Goal: Information Seeking & Learning: Understand process/instructions

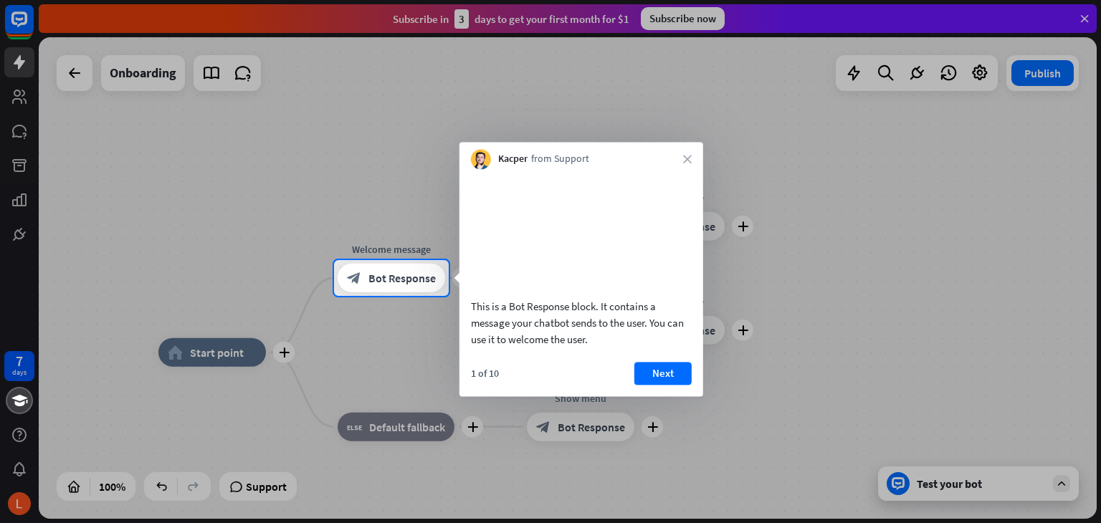
click at [1082, 14] on div at bounding box center [550, 130] width 1101 height 260
click at [654, 385] on button "Next" at bounding box center [662, 373] width 57 height 23
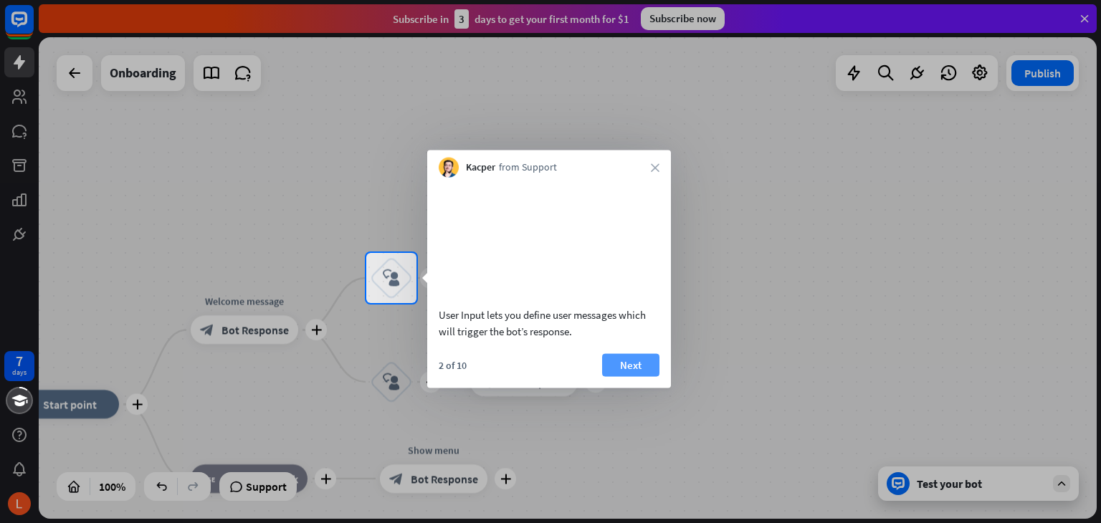
click at [655, 376] on button "Next" at bounding box center [630, 364] width 57 height 23
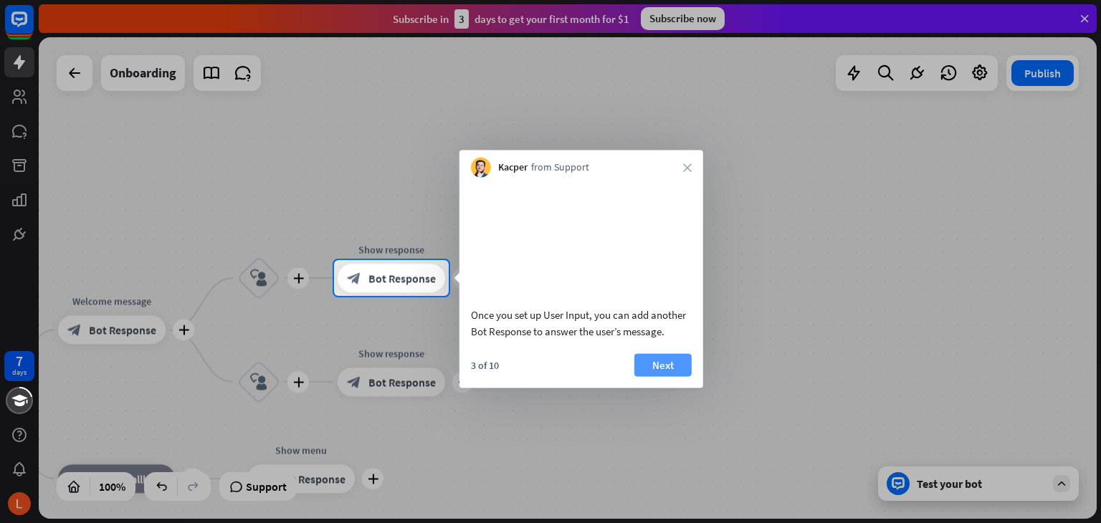
click at [655, 376] on button "Next" at bounding box center [662, 364] width 57 height 23
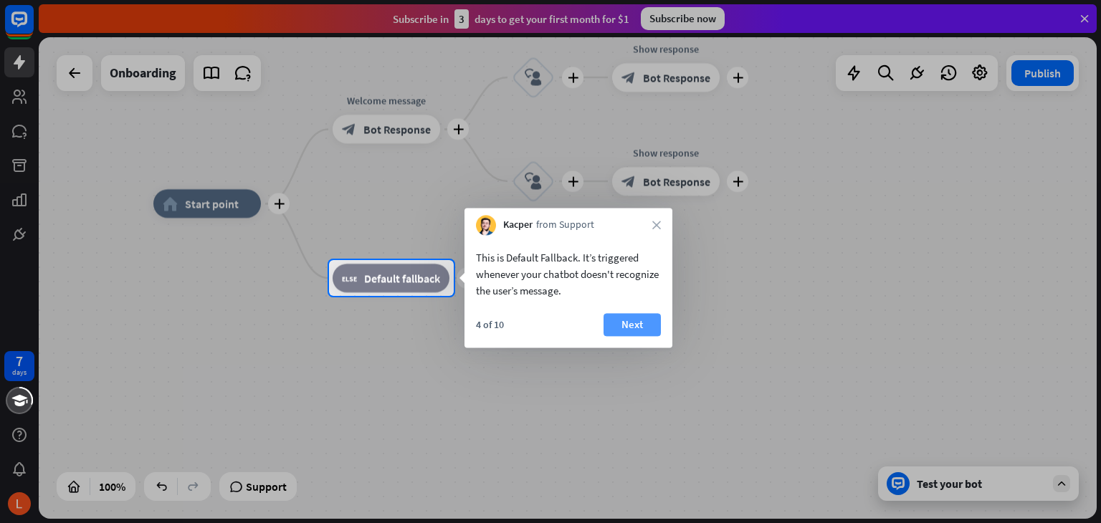
click at [641, 324] on button "Next" at bounding box center [631, 324] width 57 height 23
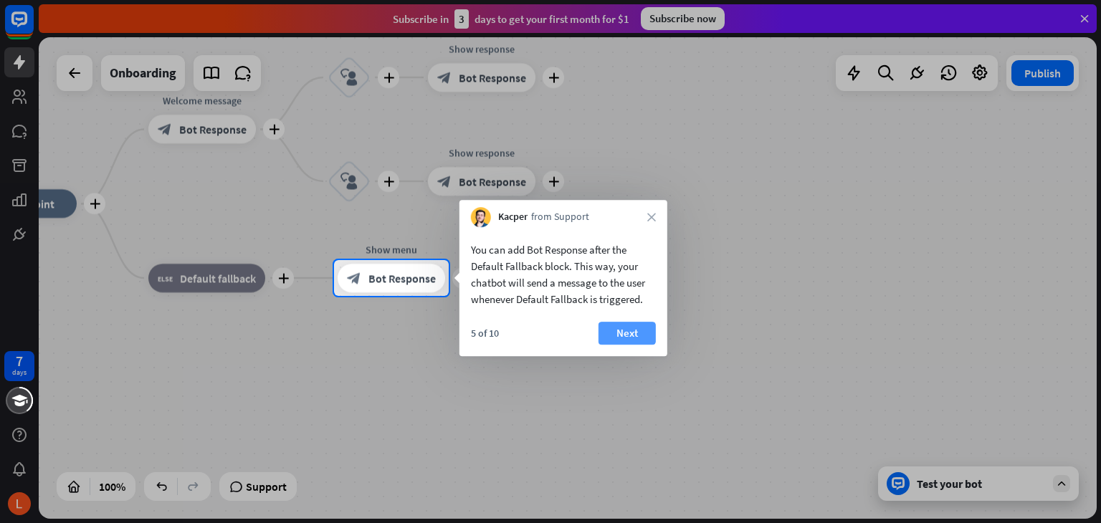
click at [639, 340] on button "Next" at bounding box center [626, 333] width 57 height 23
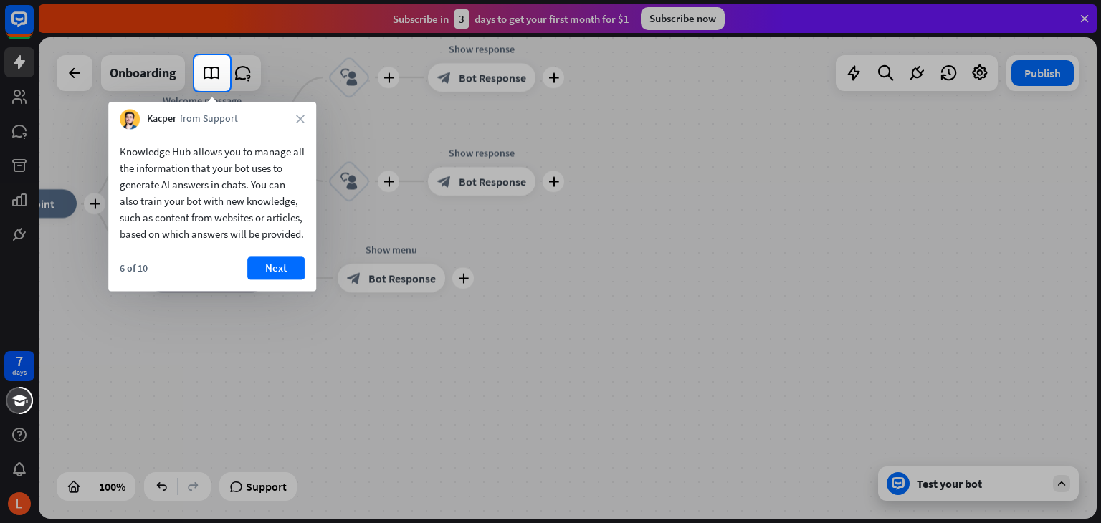
click at [235, 278] on div "6 of 10 Next" at bounding box center [212, 274] width 208 height 34
click at [269, 280] on button "Next" at bounding box center [275, 268] width 57 height 23
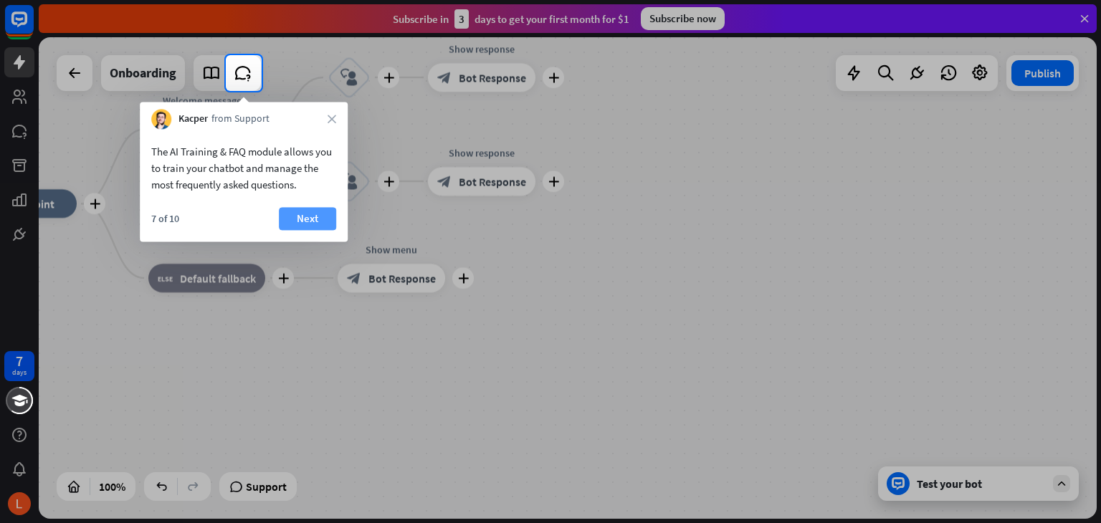
click at [323, 216] on button "Next" at bounding box center [307, 218] width 57 height 23
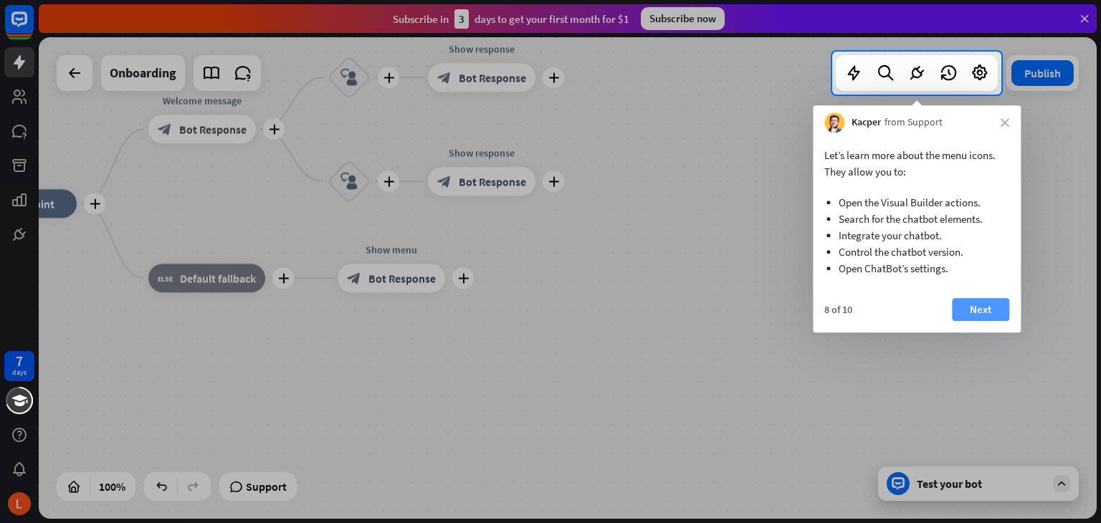
click at [976, 310] on button "Next" at bounding box center [980, 309] width 57 height 23
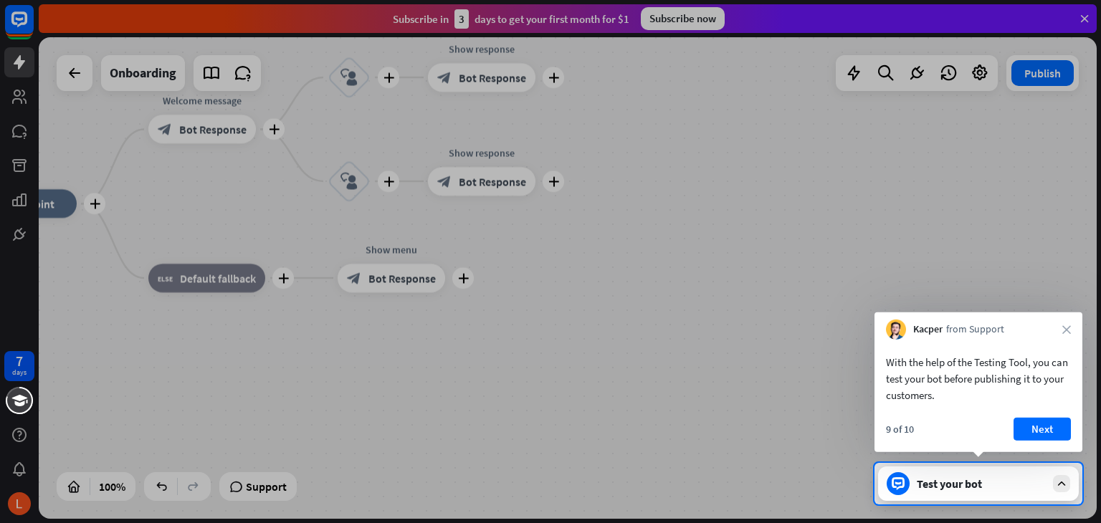
click at [543, 180] on div at bounding box center [550, 231] width 1101 height 463
click at [1035, 422] on button "Next" at bounding box center [1041, 429] width 57 height 23
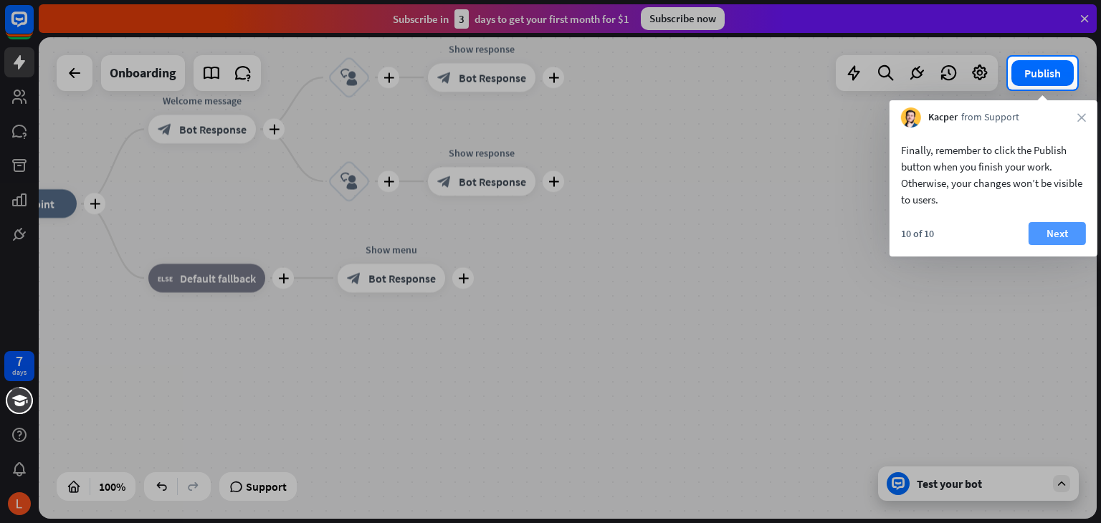
click at [1060, 239] on button "Next" at bounding box center [1056, 233] width 57 height 23
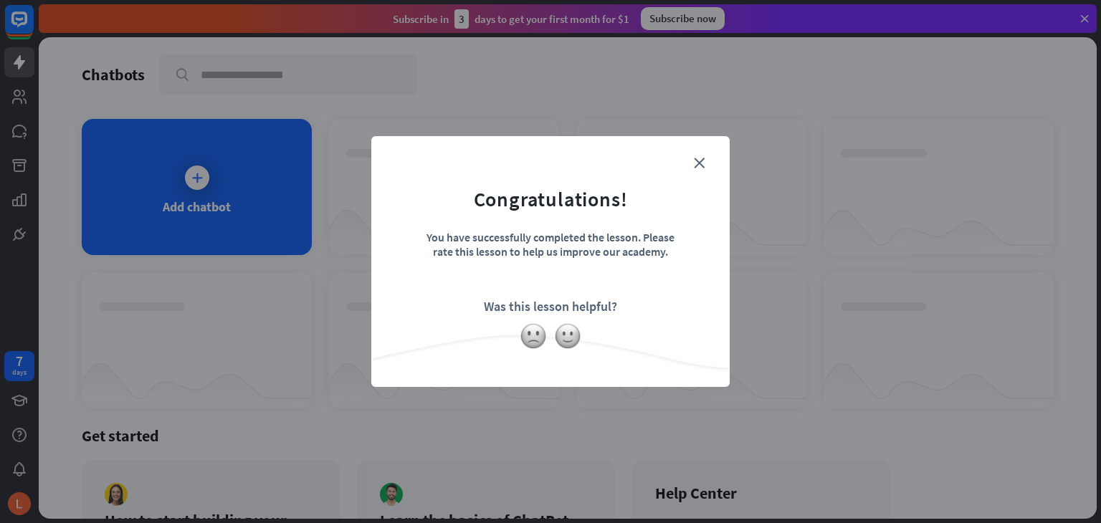
click at [596, 285] on form "Congratulations! You have successfully completed the lesson. Please rate this l…" at bounding box center [550, 239] width 323 height 171
click at [704, 161] on form "Congratulations! You have successfully completed the lesson. Please rate this l…" at bounding box center [550, 239] width 323 height 171
drag, startPoint x: 573, startPoint y: 336, endPoint x: 552, endPoint y: 338, distance: 20.8
click at [572, 336] on img at bounding box center [567, 336] width 27 height 27
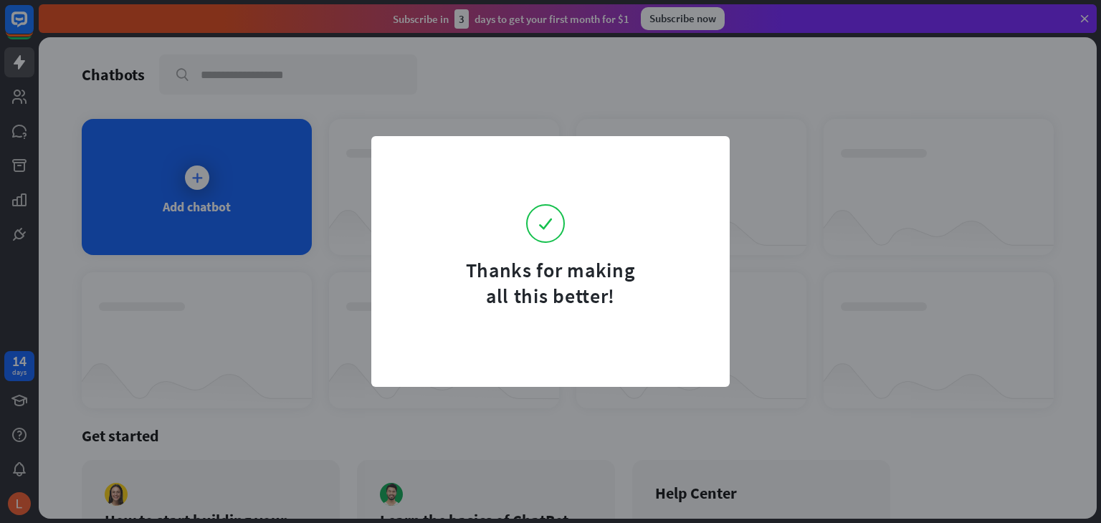
click at [651, 250] on form "Thanks for making all this better!" at bounding box center [550, 231] width 323 height 155
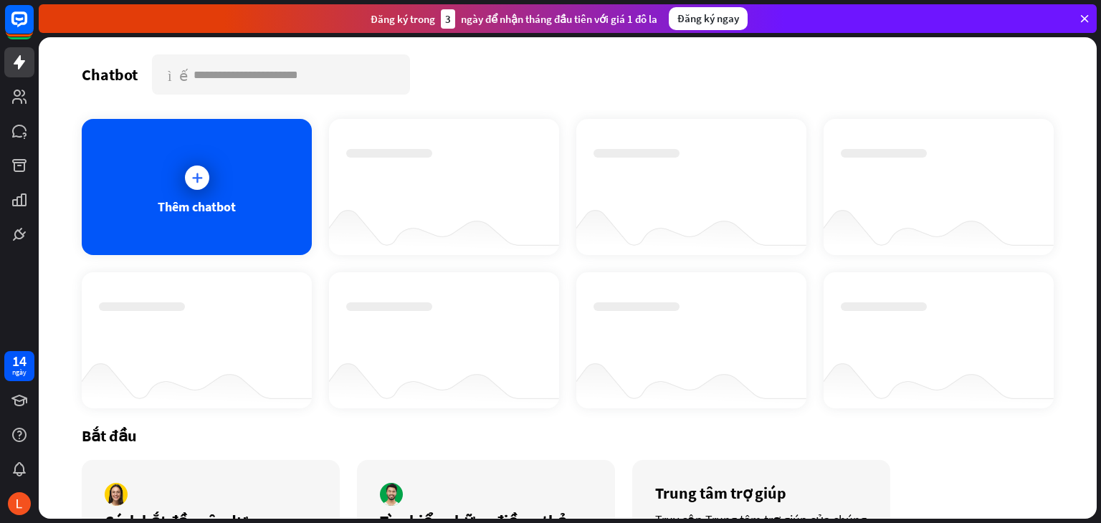
drag, startPoint x: 621, startPoint y: 75, endPoint x: 611, endPoint y: 75, distance: 10.0
click at [621, 75] on div "Chatbot [PERSON_NAME]" at bounding box center [568, 74] width 972 height 40
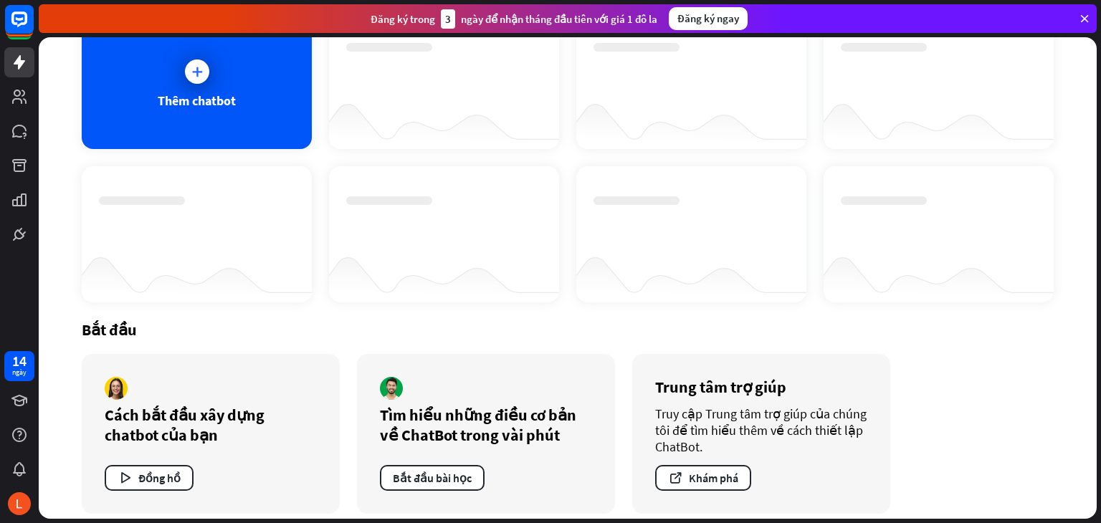
scroll to position [118, 0]
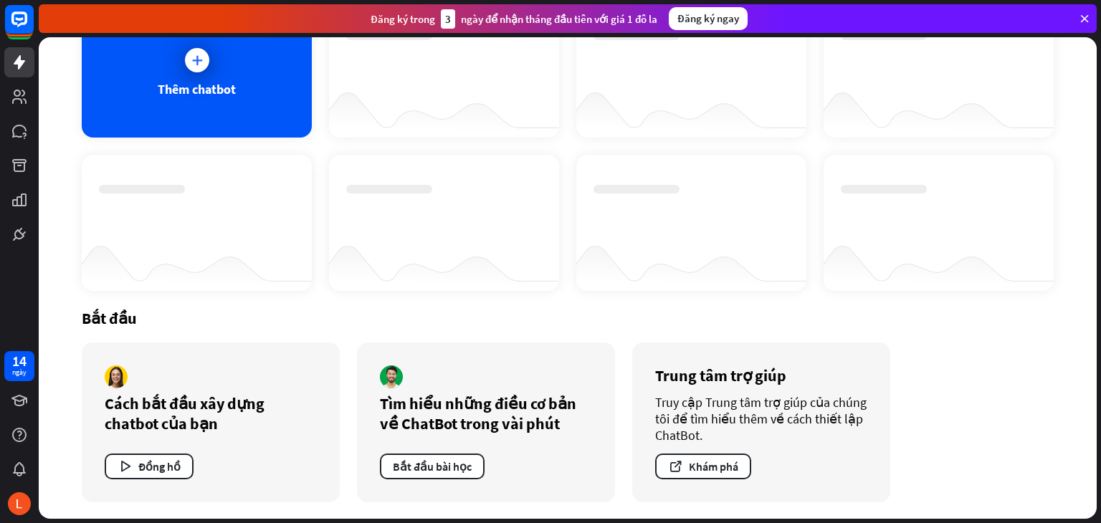
click at [204, 421] on font "Cách bắt đầu xây dựng chatbot của bạn" at bounding box center [185, 413] width 160 height 40
click at [433, 465] on font "Bắt đầu bài học" at bounding box center [432, 466] width 79 height 14
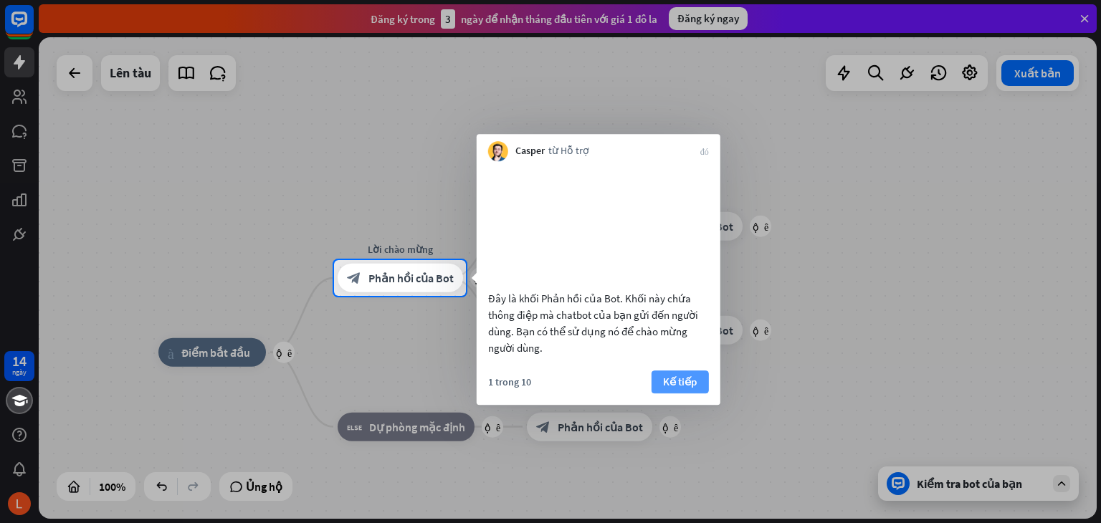
click at [680, 388] on font "Kế tiếp" at bounding box center [680, 382] width 34 height 14
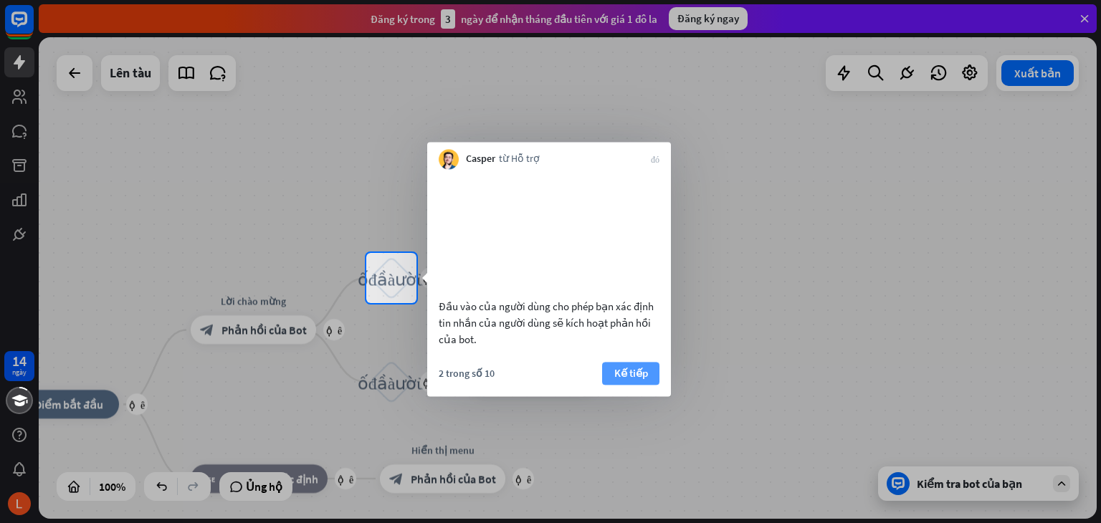
click at [634, 380] on font "Kế tiếp" at bounding box center [631, 373] width 34 height 14
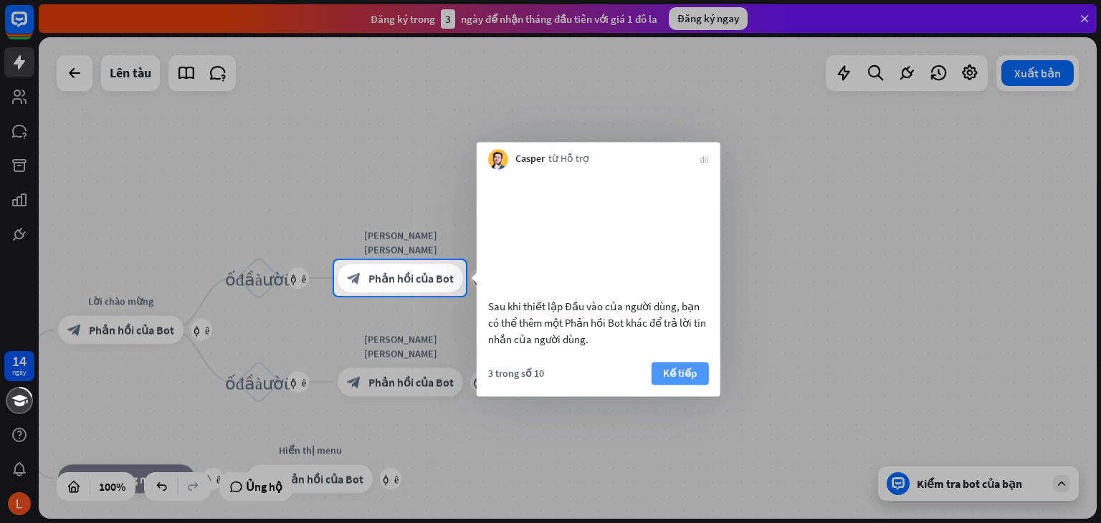
click at [668, 380] on font "Kế tiếp" at bounding box center [680, 373] width 34 height 14
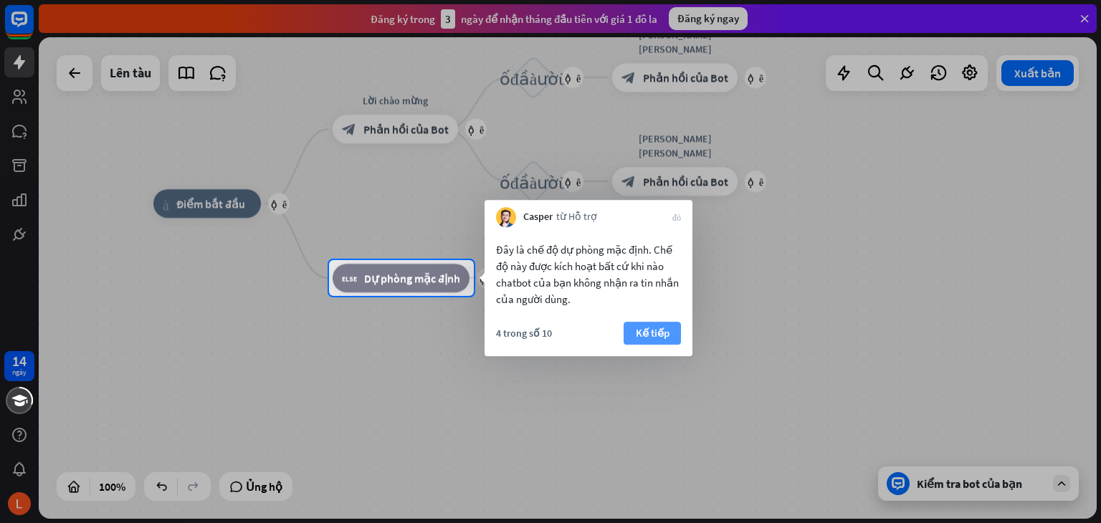
click at [659, 327] on font "Kế tiếp" at bounding box center [653, 333] width 34 height 14
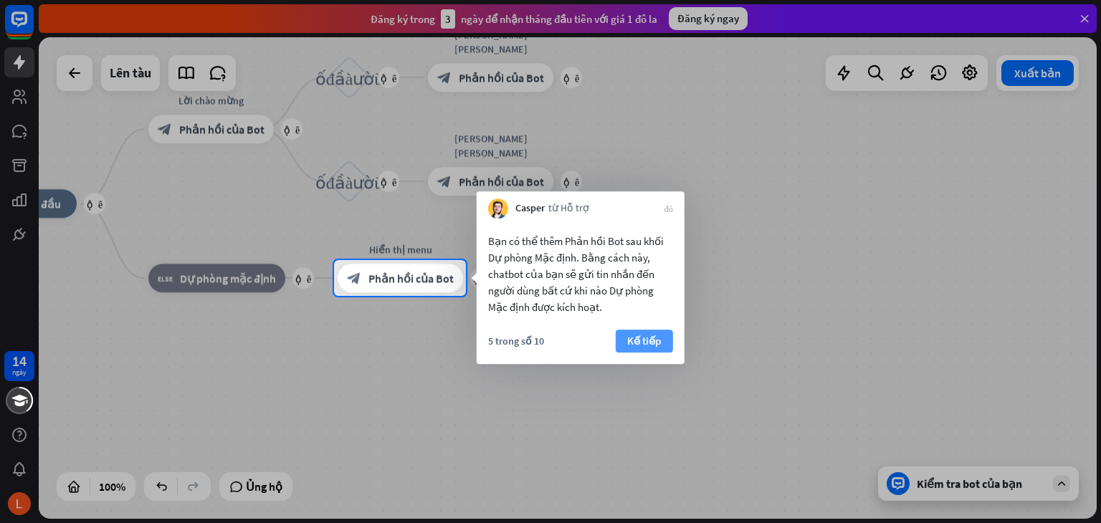
click at [654, 333] on font "Kế tiếp" at bounding box center [644, 341] width 34 height 20
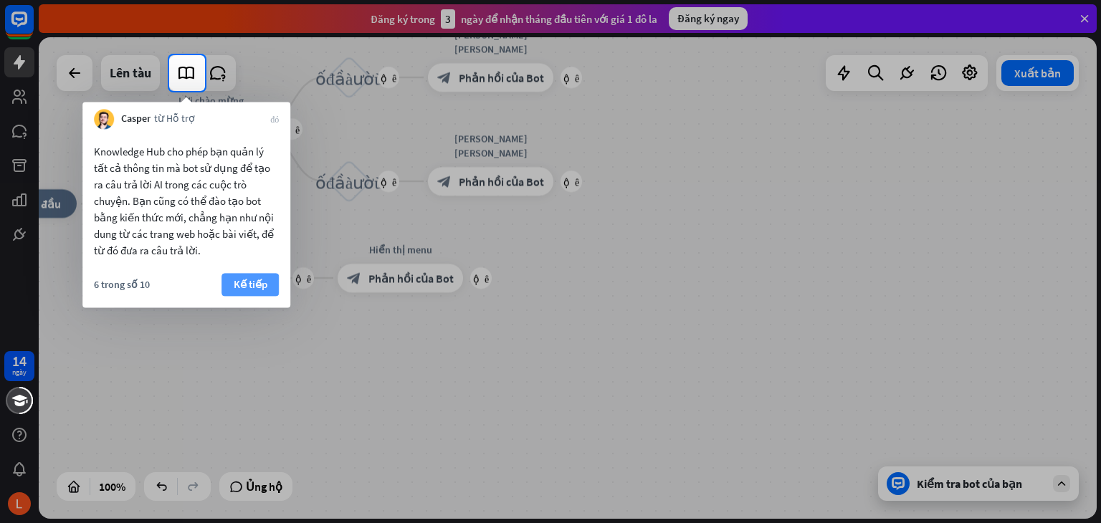
click at [256, 289] on font "Kế tiếp" at bounding box center [251, 284] width 34 height 14
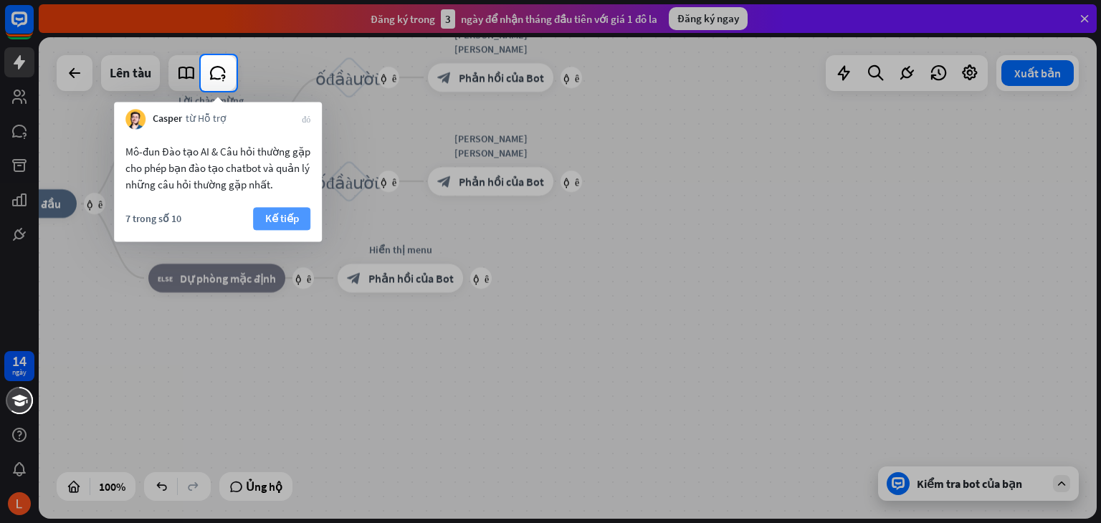
click at [280, 221] on font "Kế tiếp" at bounding box center [282, 218] width 34 height 14
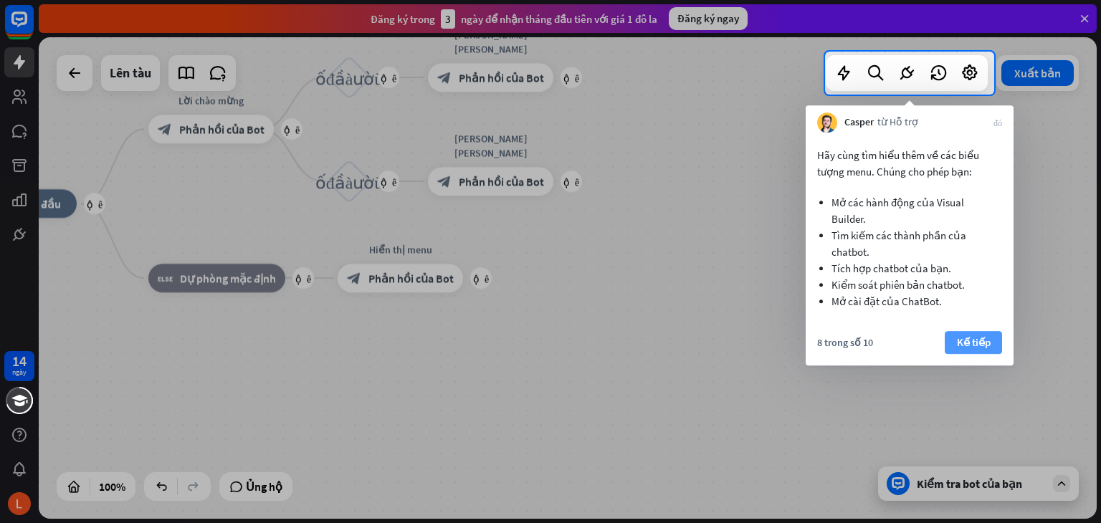
click at [975, 336] on font "Kế tiếp" at bounding box center [974, 342] width 34 height 14
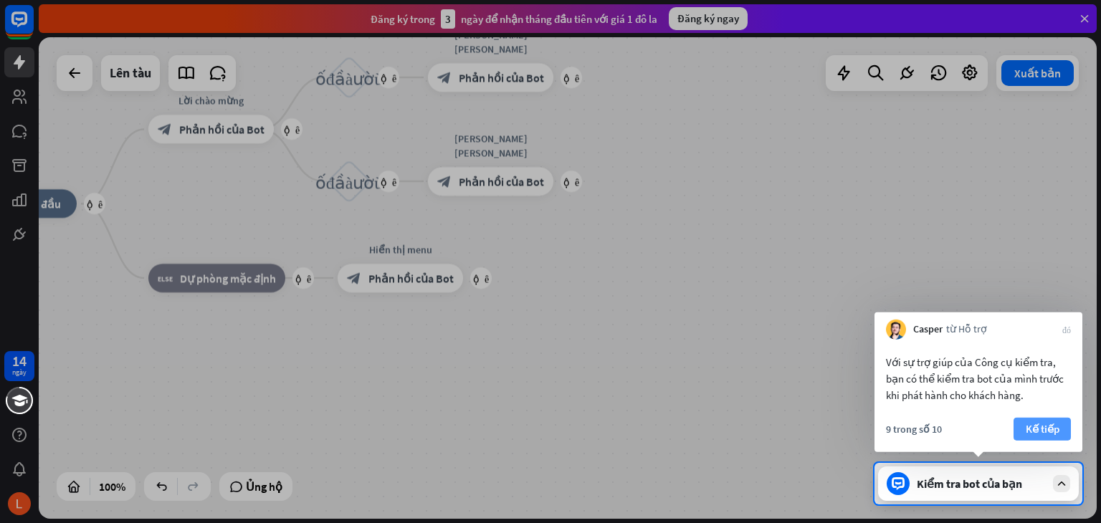
click at [1051, 423] on font "Kế tiếp" at bounding box center [1043, 429] width 34 height 14
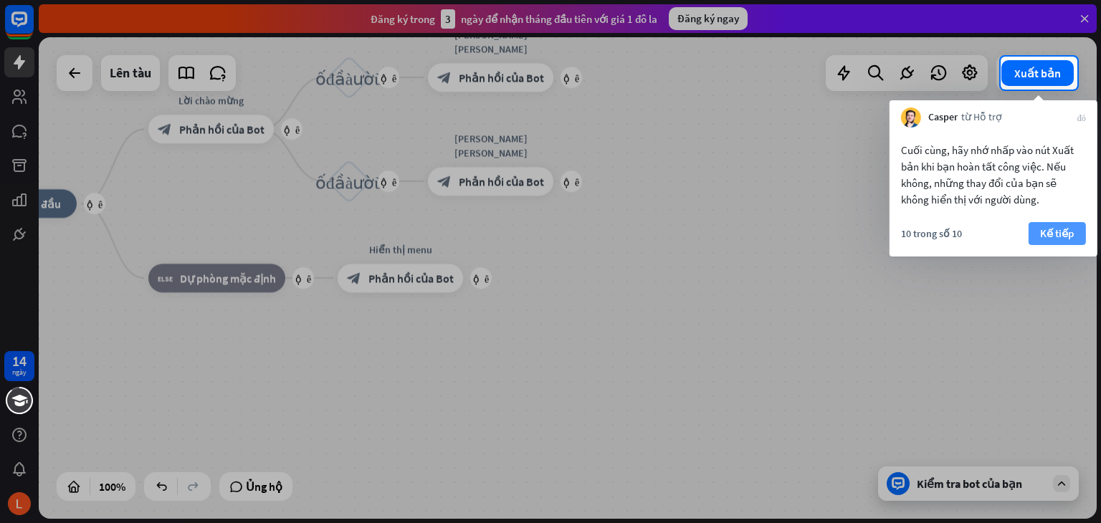
click at [1058, 237] on font "Kế tiếp" at bounding box center [1057, 233] width 34 height 14
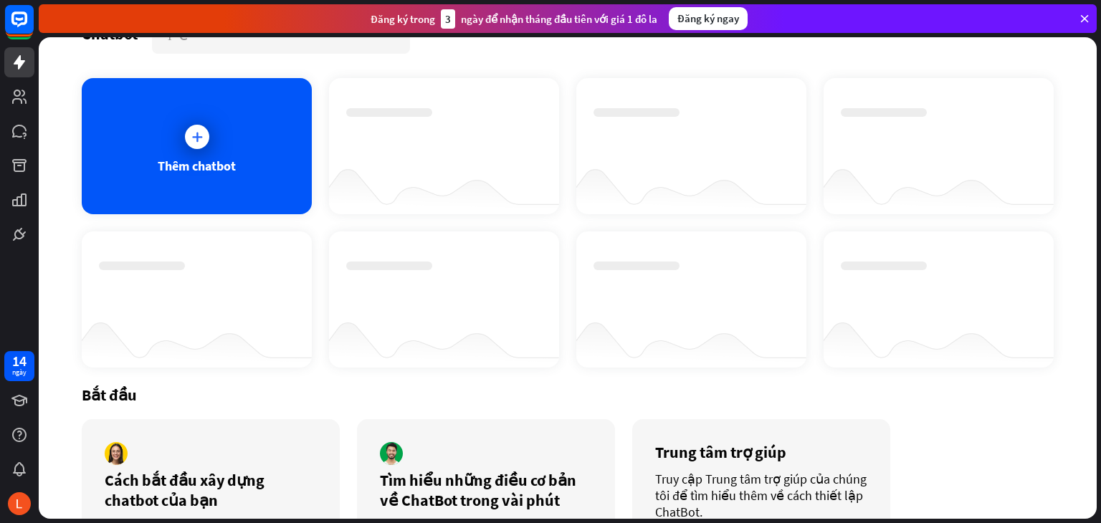
scroll to position [118, 0]
